Goal: Information Seeking & Learning: Learn about a topic

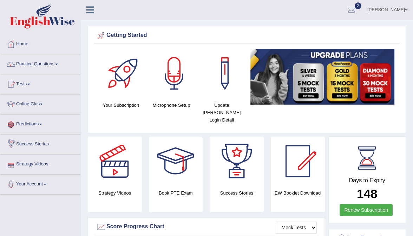
click at [49, 64] on link "Practice Questions" at bounding box center [40, 63] width 80 height 18
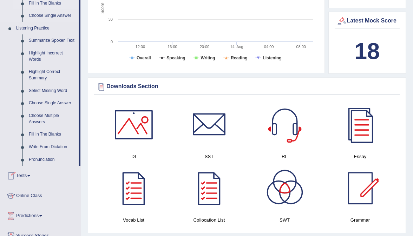
scroll to position [294, 0]
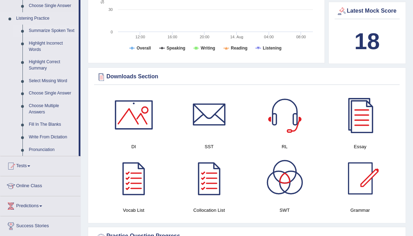
click at [40, 27] on link "Summarize Spoken Text" at bounding box center [52, 31] width 53 height 13
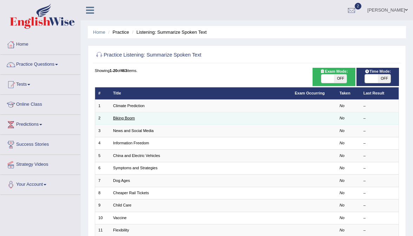
click at [132, 117] on link "Biking Boom" at bounding box center [124, 118] width 22 height 4
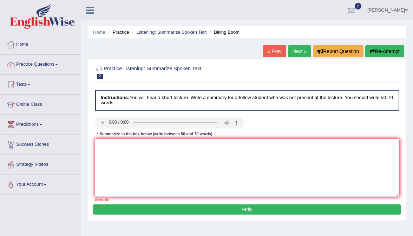
click at [109, 121] on audio at bounding box center [169, 123] width 149 height 12
drag, startPoint x: 132, startPoint y: 123, endPoint x: 127, endPoint y: 122, distance: 5.3
drag, startPoint x: 138, startPoint y: 123, endPoint x: 108, endPoint y: 123, distance: 29.5
click at [108, 123] on audio at bounding box center [169, 123] width 149 height 12
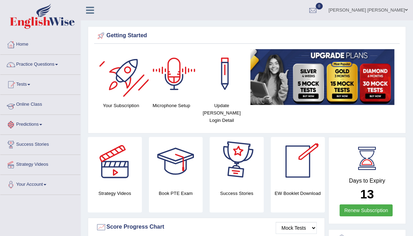
click at [38, 103] on link "Online Class" at bounding box center [40, 104] width 80 height 18
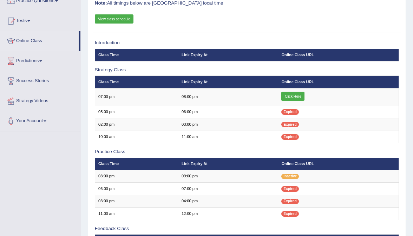
scroll to position [65, 0]
